Goal: Task Accomplishment & Management: Manage account settings

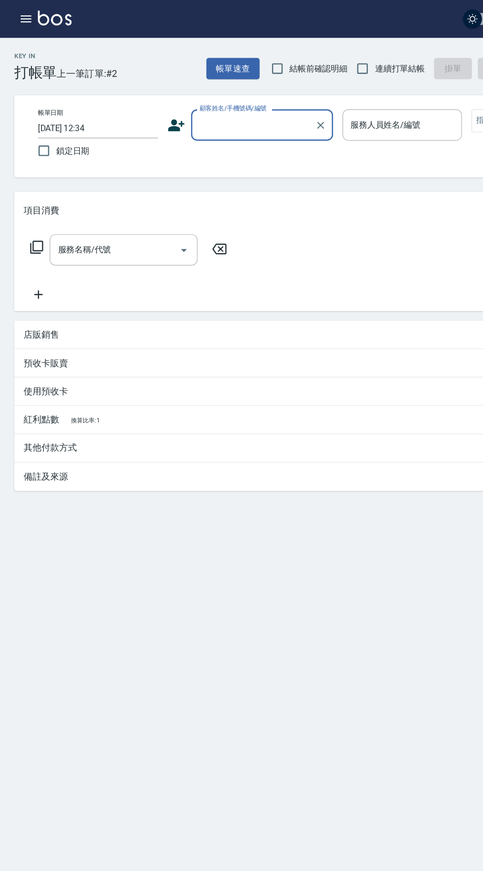
click at [20, 13] on icon "button" at bounding box center [21, 16] width 9 height 6
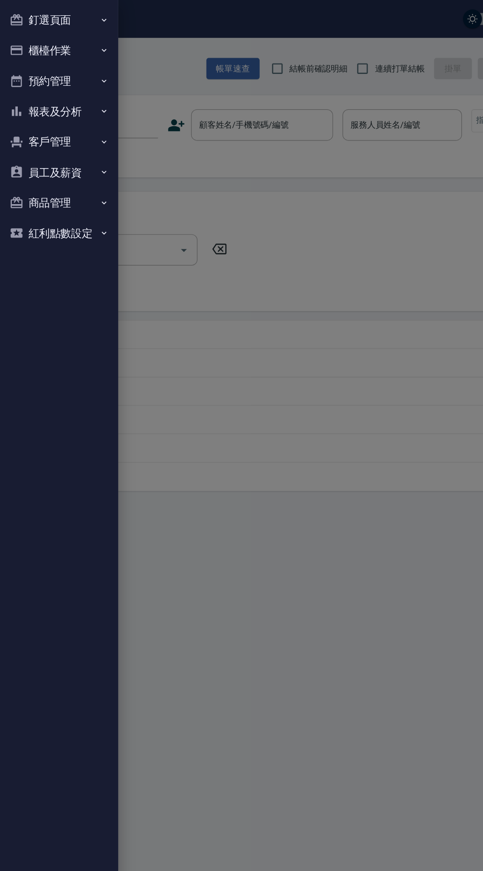
click at [54, 109] on button "客戶管理" at bounding box center [49, 118] width 91 height 26
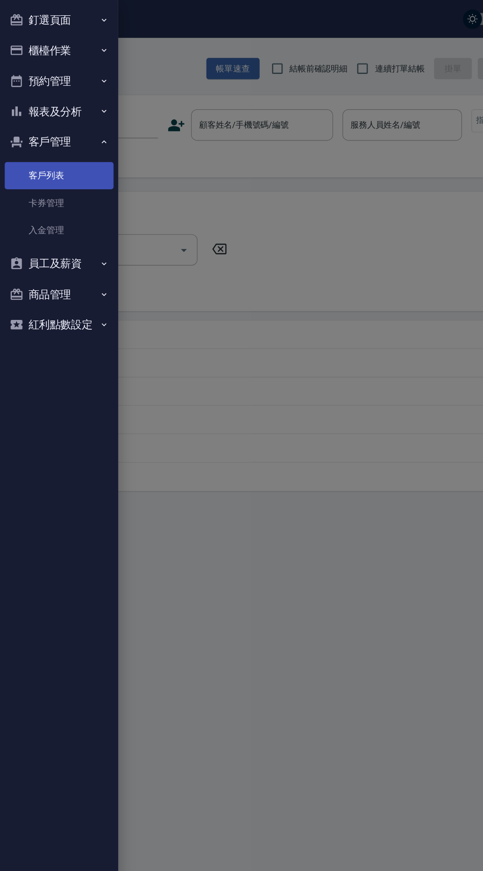
click at [50, 141] on link "客戶列表" at bounding box center [49, 146] width 91 height 23
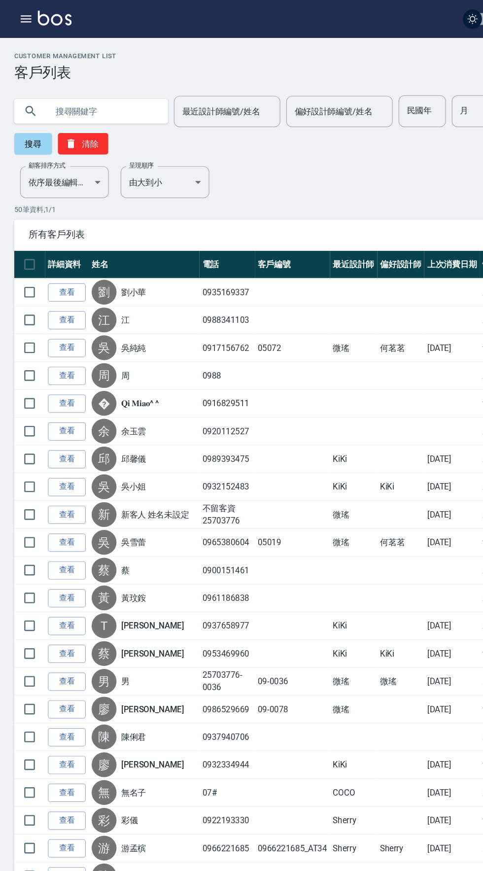
click at [90, 92] on input "text" at bounding box center [85, 92] width 93 height 27
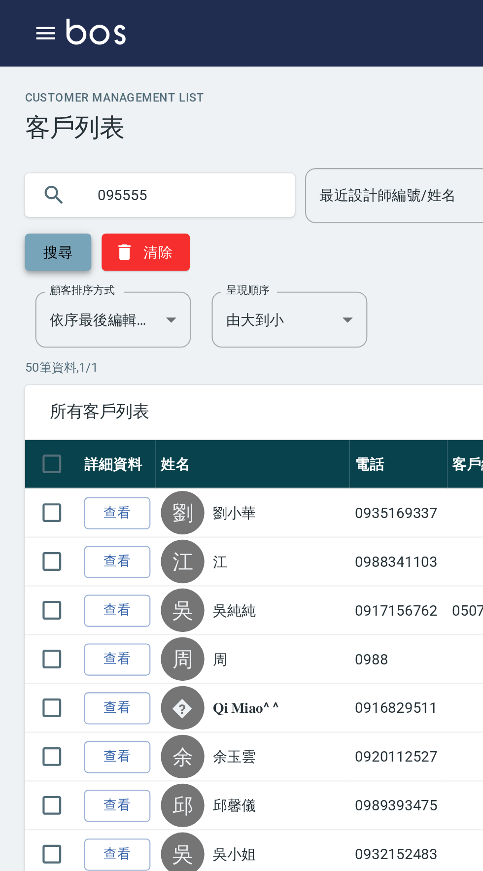
type input "095555"
click at [24, 119] on button "搜尋" at bounding box center [28, 120] width 32 height 18
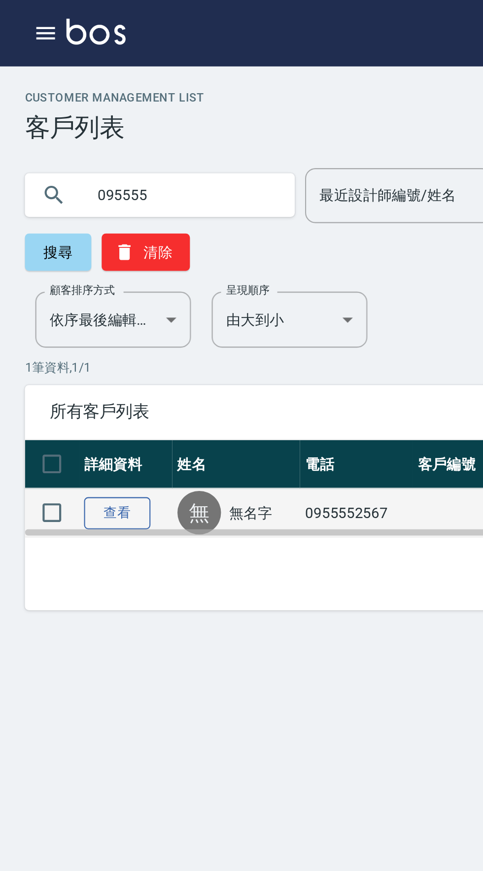
click at [58, 245] on link "查看" at bounding box center [56, 243] width 32 height 15
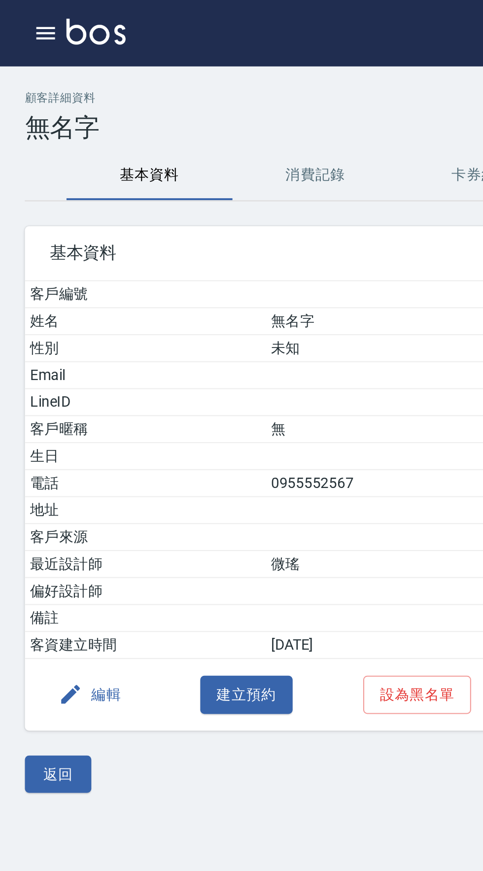
click at [40, 327] on button "編輯" at bounding box center [43, 330] width 38 height 18
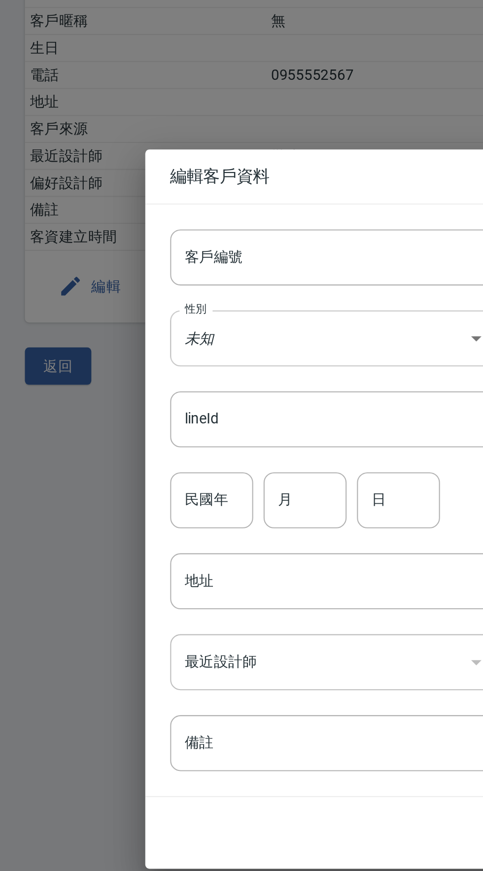
click at [158, 355] on body "A5 登出 釘選頁面 打帳單 店家日報表 設計師日報表 設計師業績月報表 櫃檯作業 打帳單 帳單列表 現金收支登錄 高階收支登錄 材料自購登錄 每日結帳 排班…" at bounding box center [241, 435] width 483 height 871
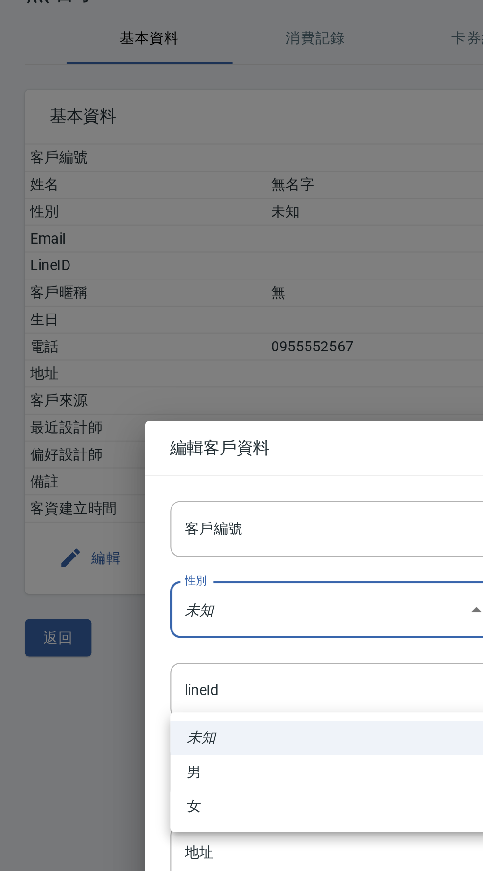
click at [105, 450] on li "女" at bounding box center [158, 448] width 155 height 16
type input "FEMALE"
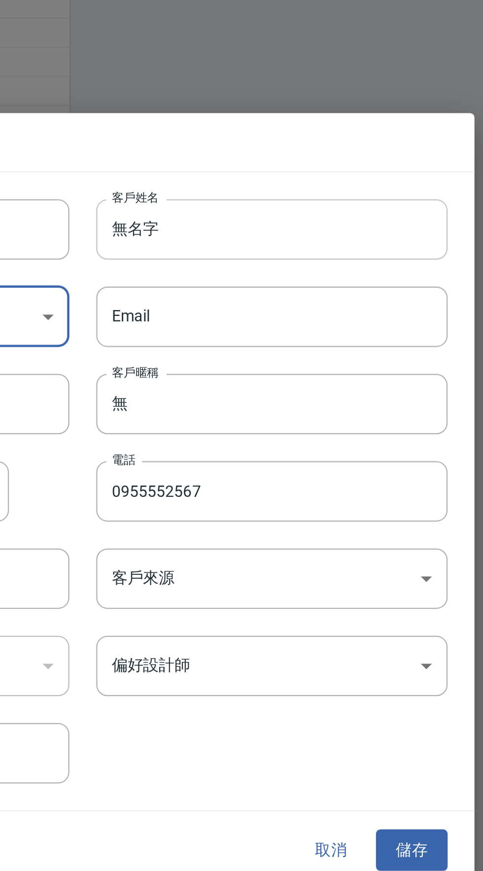
click at [325, 329] on input "無名字" at bounding box center [324, 316] width 155 height 27
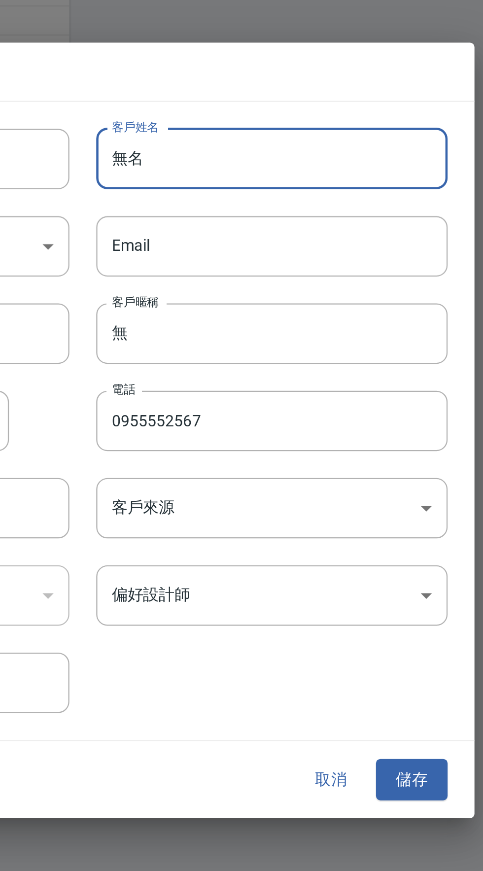
type input "無"
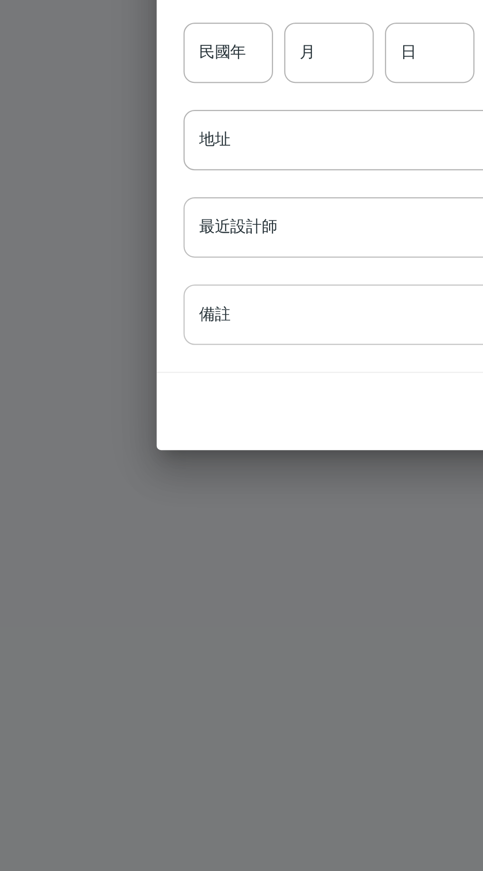
type input "芷畇"
click at [141, 548] on input "備註" at bounding box center [158, 547] width 155 height 27
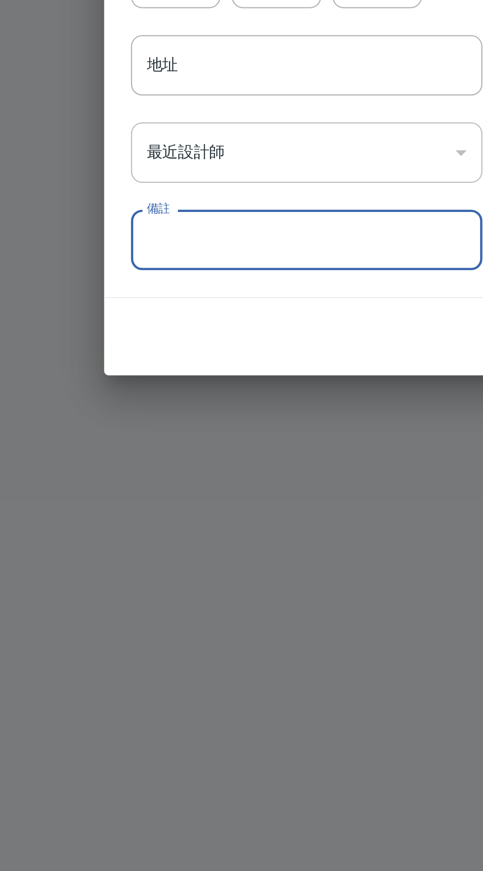
click at [145, 548] on input "備註" at bounding box center [158, 547] width 155 height 27
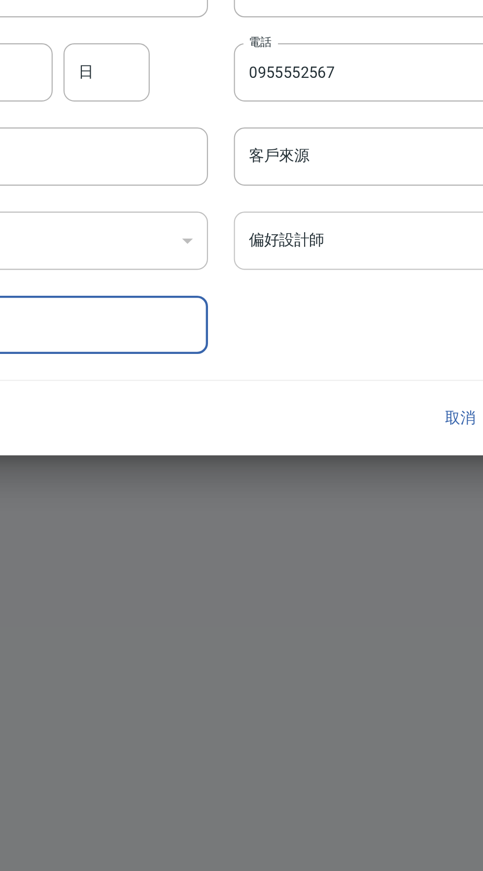
type input "黃中興女兒"
click at [302, 506] on body "A5 登出 釘選頁面 打帳單 店家日報表 設計師日報表 設計師業績月報表 櫃檯作業 打帳單 帳單列表 現金收支登錄 高階收支登錄 材料自購登錄 每日結帳 排班…" at bounding box center [241, 435] width 483 height 871
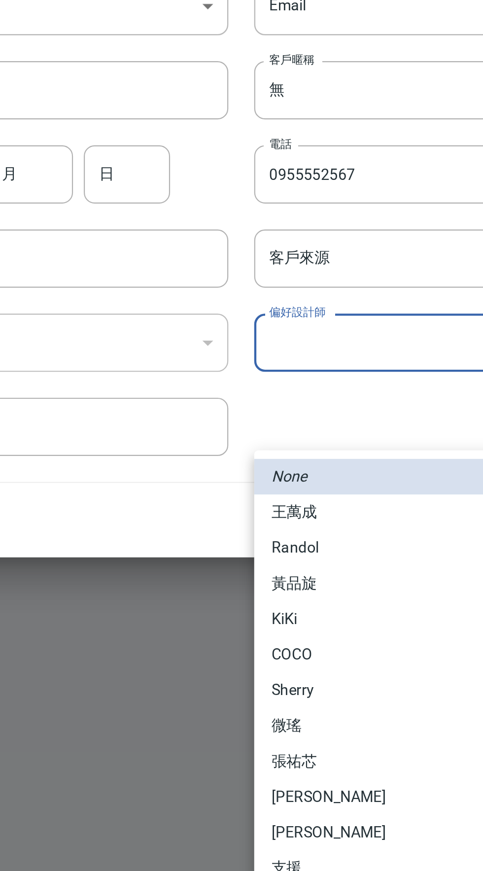
click at [277, 683] on li "微瑤" at bounding box center [324, 683] width 155 height 16
type input "e8c2f381-bf0a-4c80-94bd-3a20e2733958"
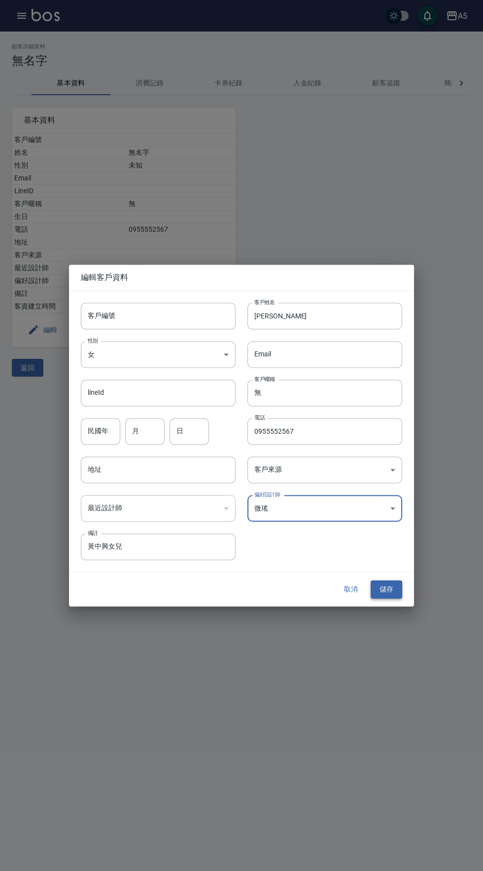
click at [398, 599] on button "儲存" at bounding box center [387, 589] width 32 height 18
